Goal: Navigation & Orientation: Find specific page/section

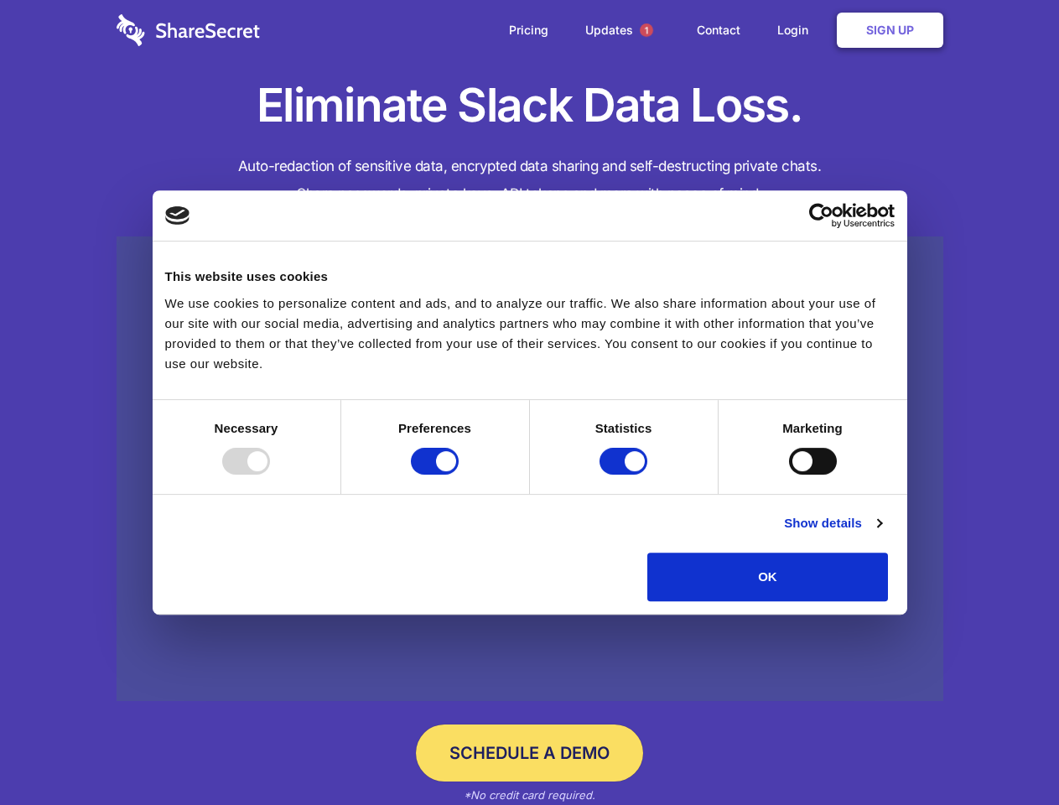
click at [270, 475] on div at bounding box center [246, 461] width 48 height 27
click at [459, 475] on input "Preferences" at bounding box center [435, 461] width 48 height 27
checkbox input "false"
click at [626, 475] on input "Statistics" at bounding box center [624, 461] width 48 height 27
checkbox input "false"
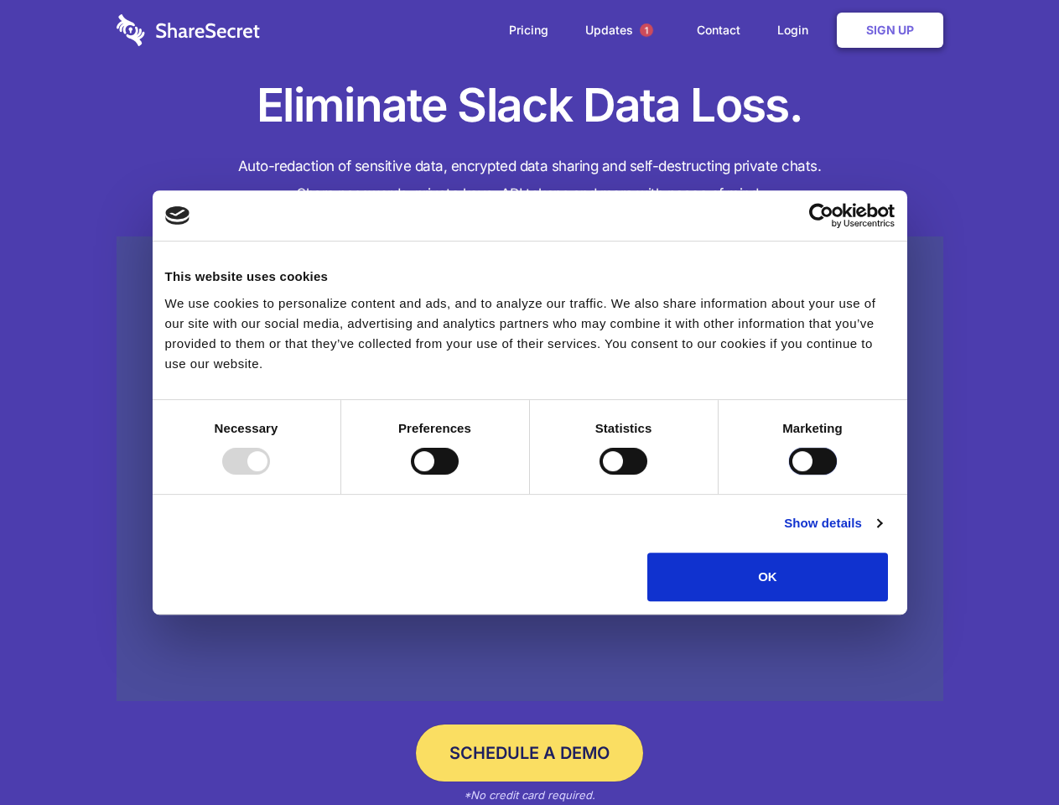
click at [789, 475] on input "Marketing" at bounding box center [813, 461] width 48 height 27
checkbox input "true"
click at [882, 534] on link "Show details" at bounding box center [832, 523] width 97 height 20
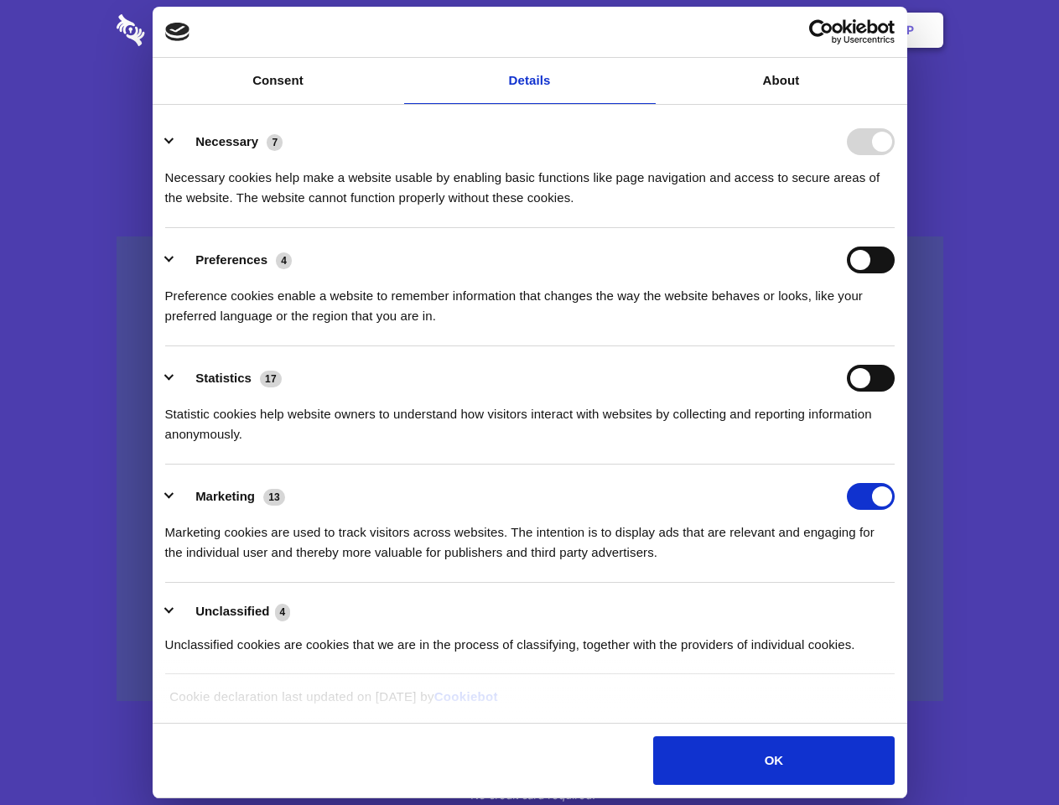
click at [895, 228] on li "Necessary 7 Necessary cookies help make a website usable by enabling basic func…" at bounding box center [530, 169] width 730 height 118
click at [646, 30] on span "1" at bounding box center [646, 29] width 13 height 13
